Goal: Task Accomplishment & Management: Manage account settings

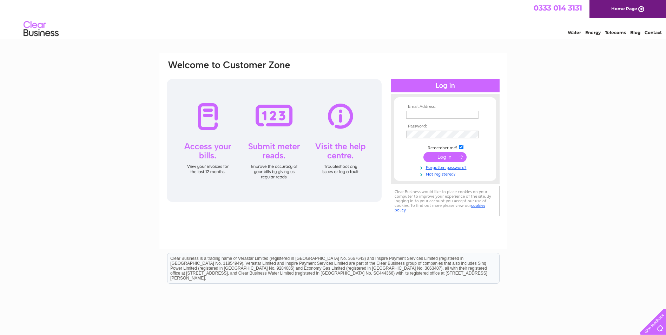
type input "malin-motor-bodies@live.co.uk"
click at [442, 158] on input "submit" at bounding box center [444, 157] width 43 height 10
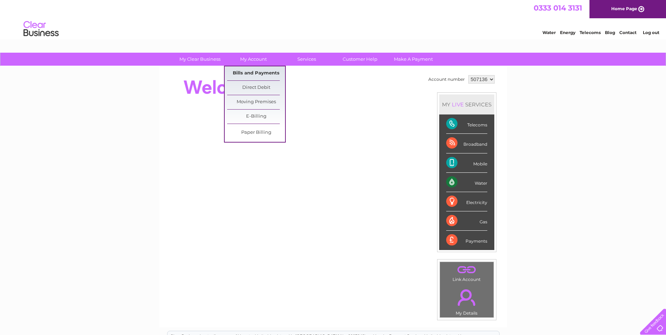
click at [265, 72] on link "Bills and Payments" at bounding box center [256, 73] width 58 height 14
click at [253, 71] on link "Bills and Payments" at bounding box center [256, 73] width 58 height 14
click at [245, 59] on link "My Account" at bounding box center [253, 59] width 58 height 13
click at [250, 72] on link "Bills and Payments" at bounding box center [256, 73] width 58 height 14
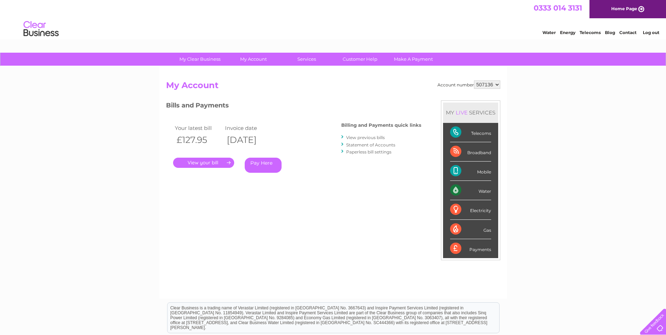
click at [202, 158] on link "." at bounding box center [203, 163] width 61 height 10
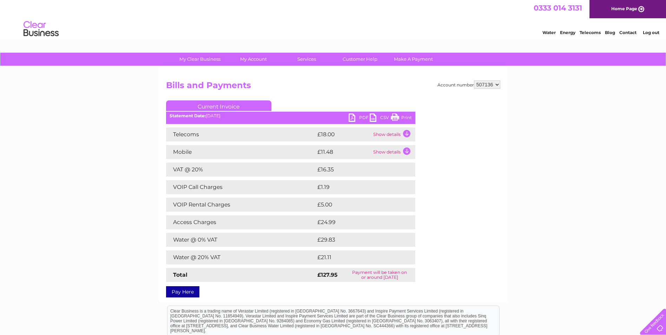
click at [404, 130] on td "Show details" at bounding box center [393, 134] width 44 height 14
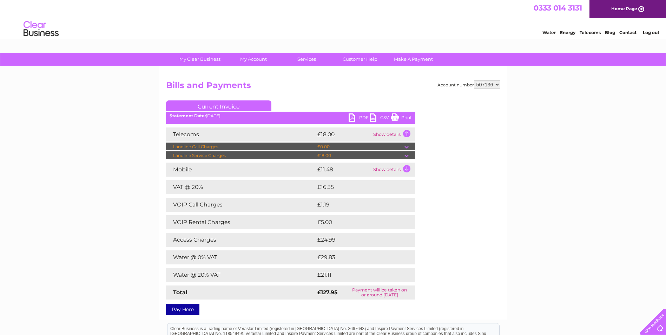
click at [404, 171] on td "Show details" at bounding box center [393, 170] width 44 height 14
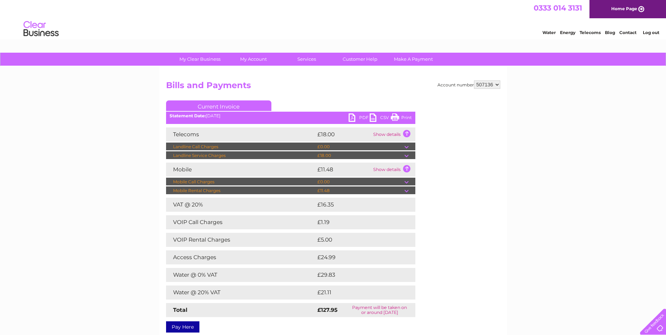
click at [405, 189] on td at bounding box center [409, 190] width 11 height 8
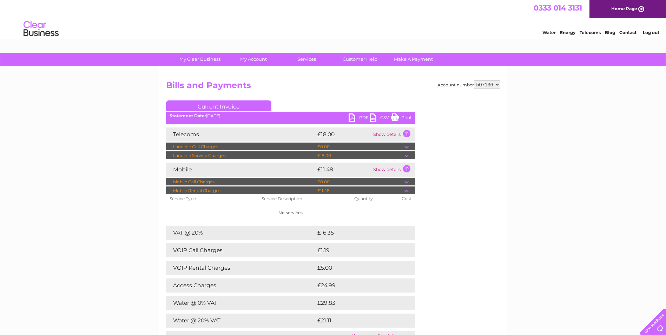
click at [406, 114] on link "Print" at bounding box center [401, 118] width 21 height 10
